Goal: Check status

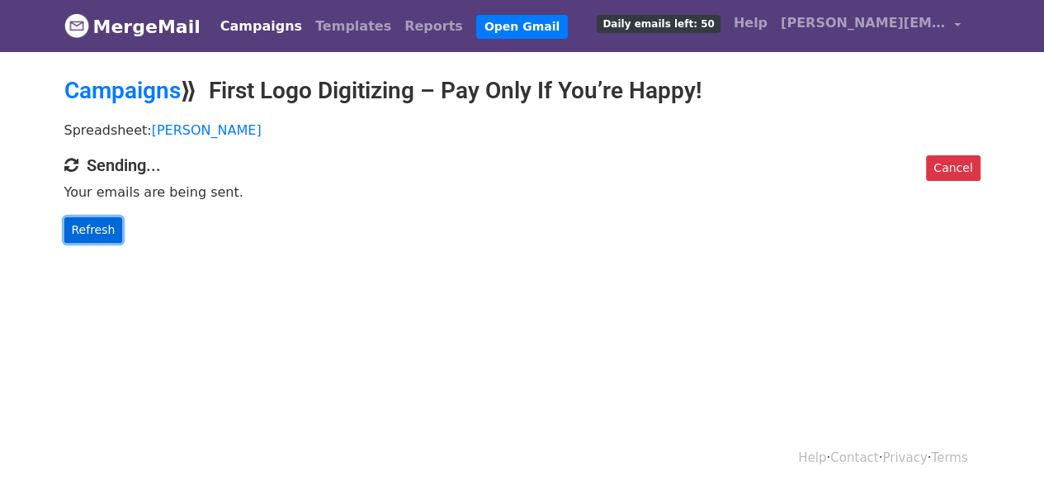
click at [90, 226] on link "Refresh" at bounding box center [93, 230] width 59 height 26
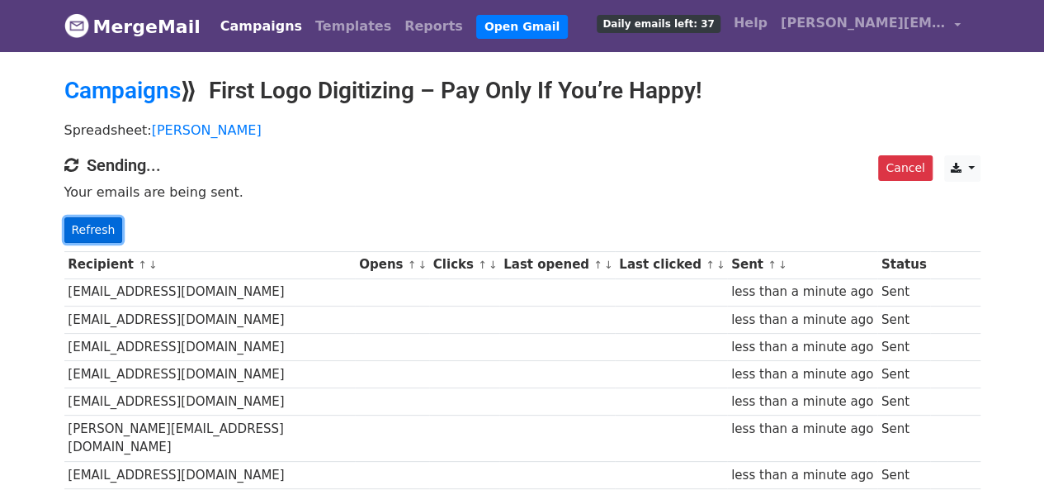
click at [90, 218] on link "Refresh" at bounding box center [93, 230] width 59 height 26
